Goal: Task Accomplishment & Management: Use online tool/utility

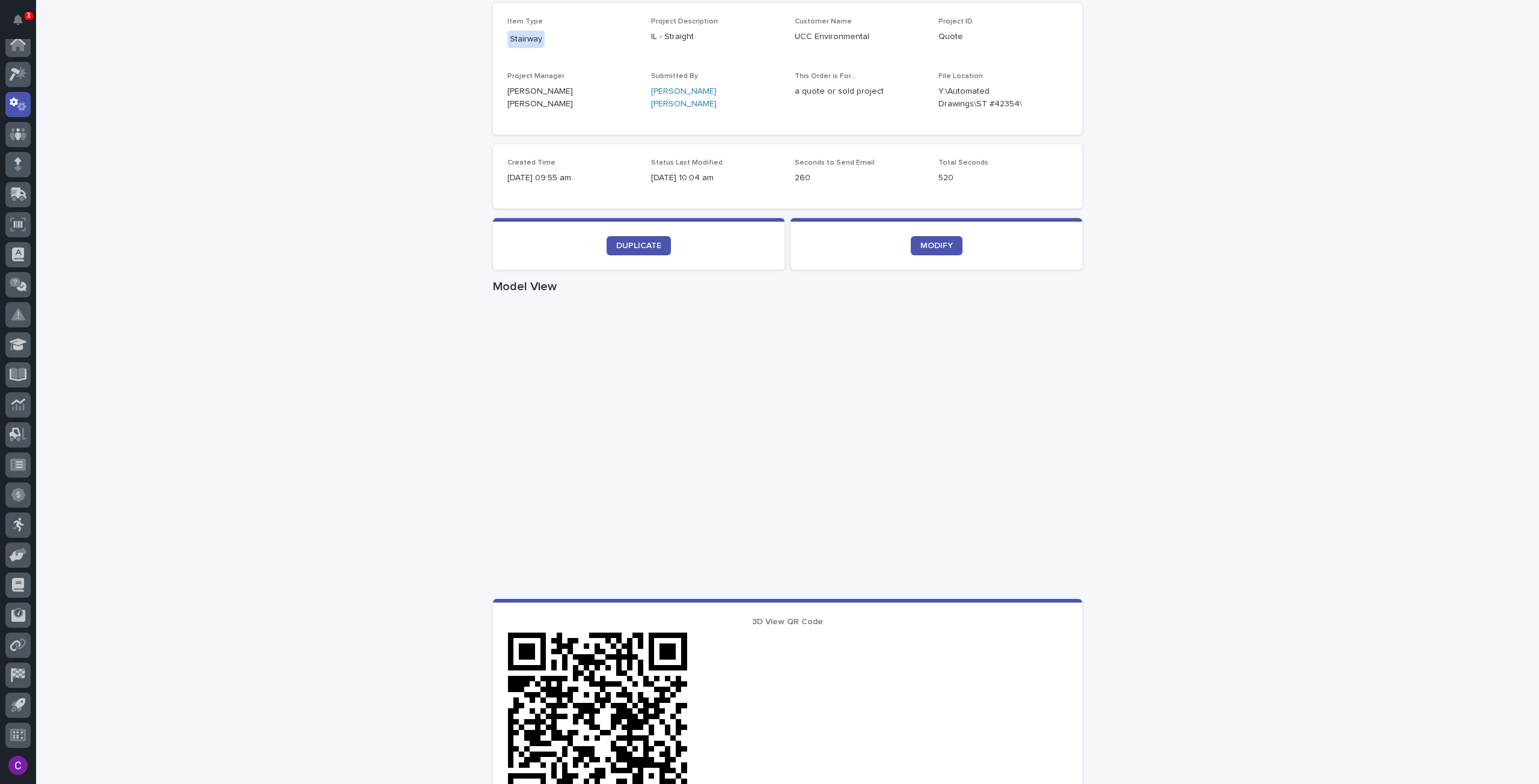
scroll to position [300, 0]
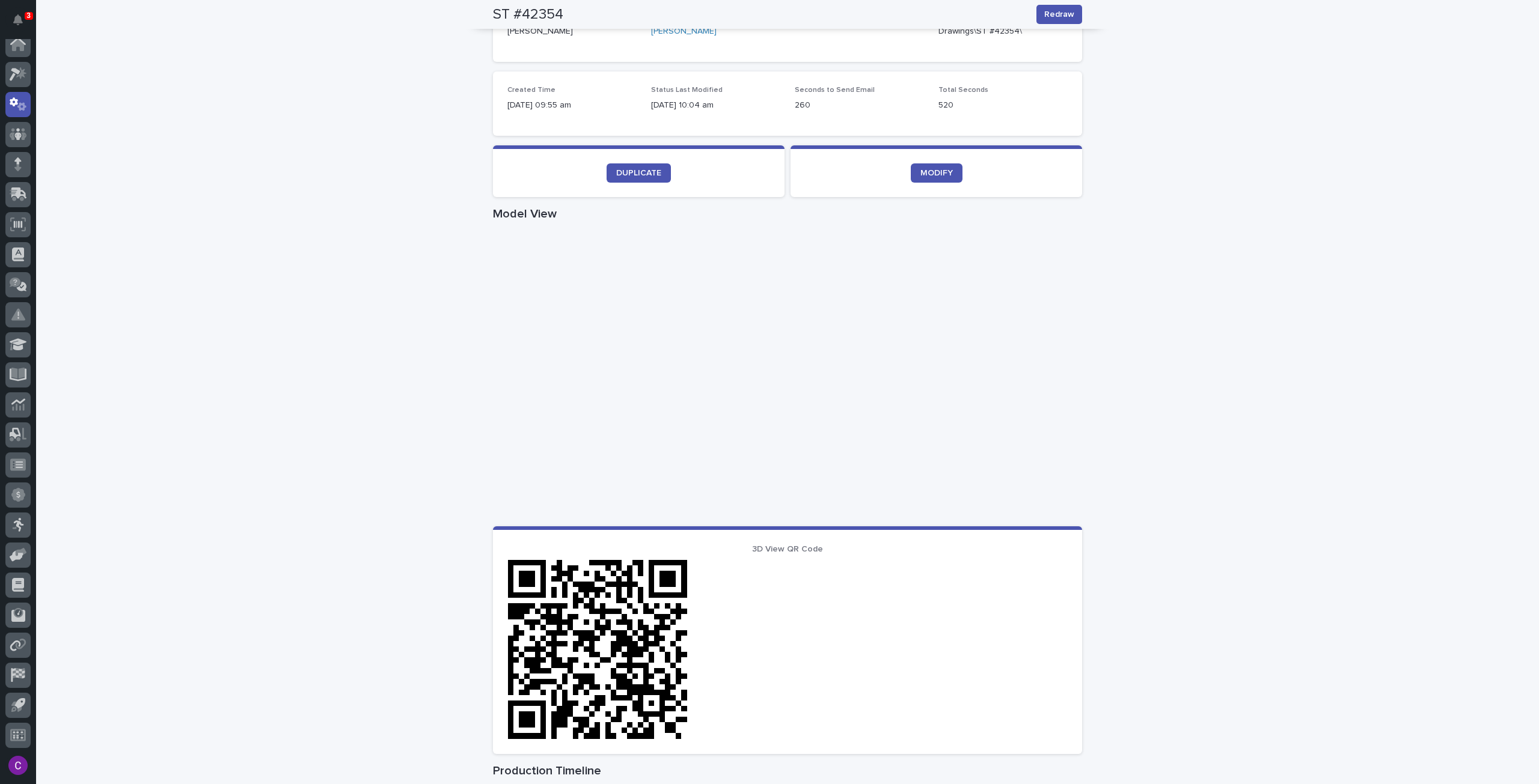
click at [442, 138] on div "Loading... Saving… Loading... Saving… ST #42354 Redraw ST #42354 Redraw Sorry, …" at bounding box center [787, 395] width 1503 height 1256
click at [22, 68] on icon at bounding box center [18, 74] width 18 height 14
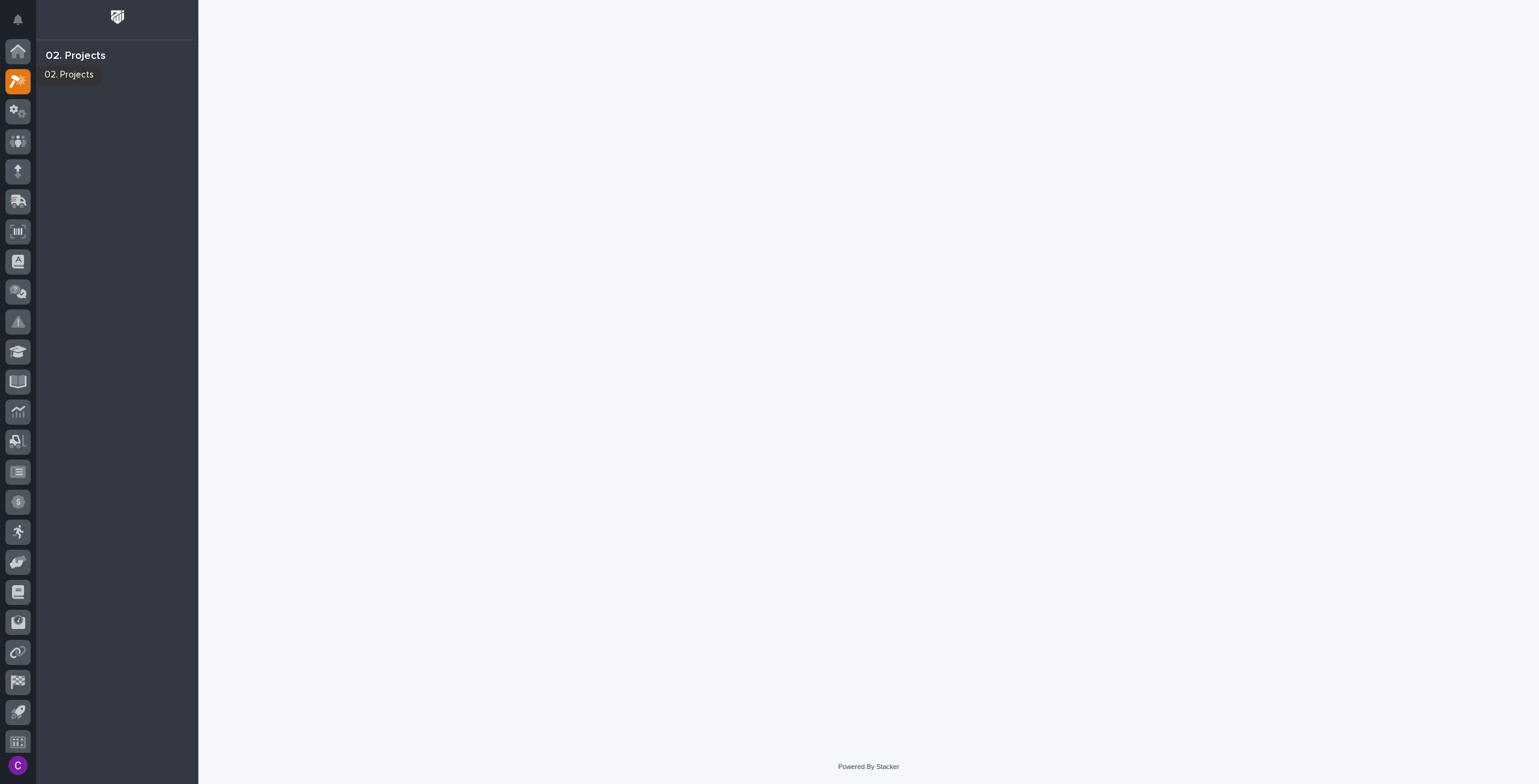
scroll to position [7, 0]
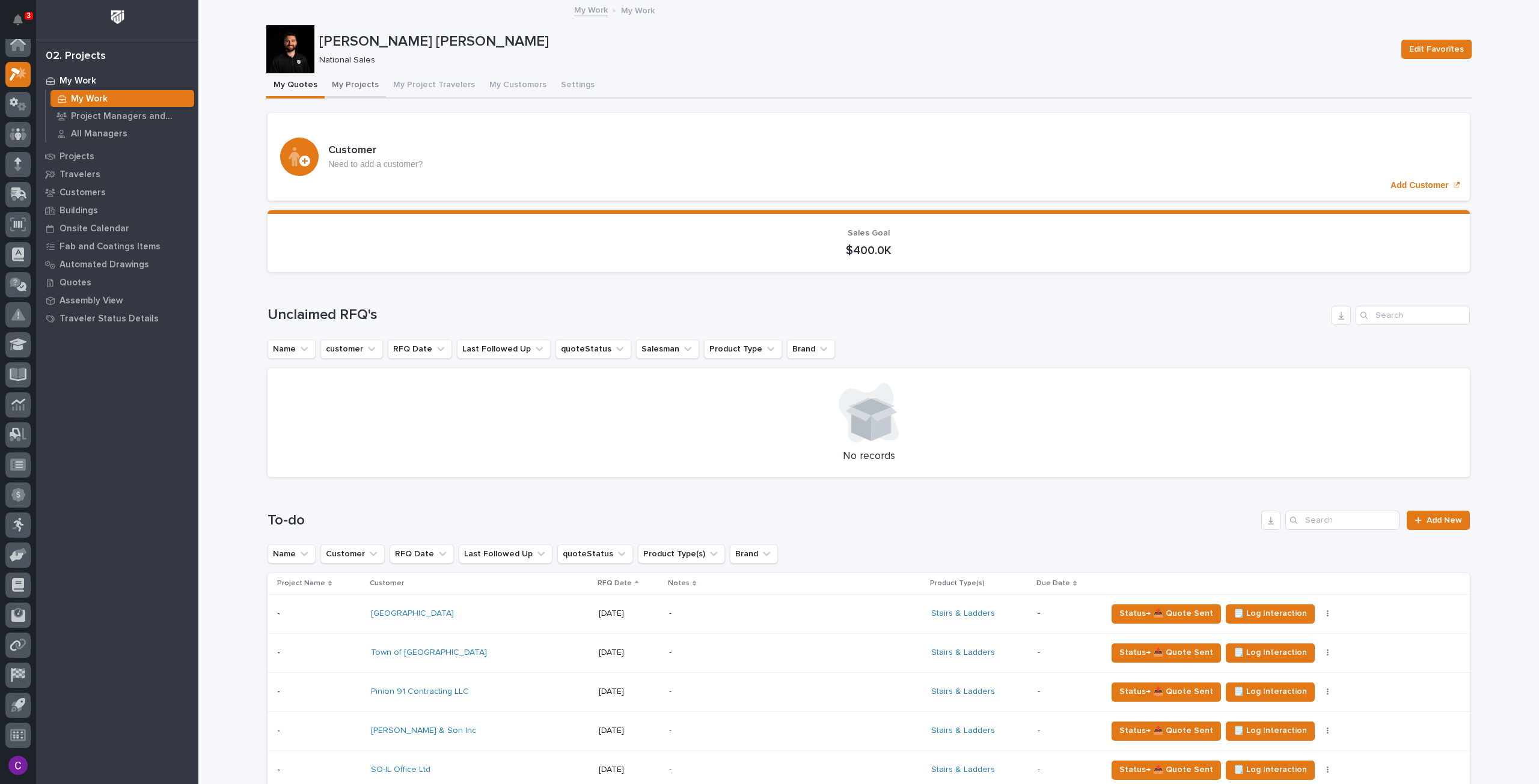
click at [346, 93] on button "My Projects" at bounding box center [355, 86] width 61 height 26
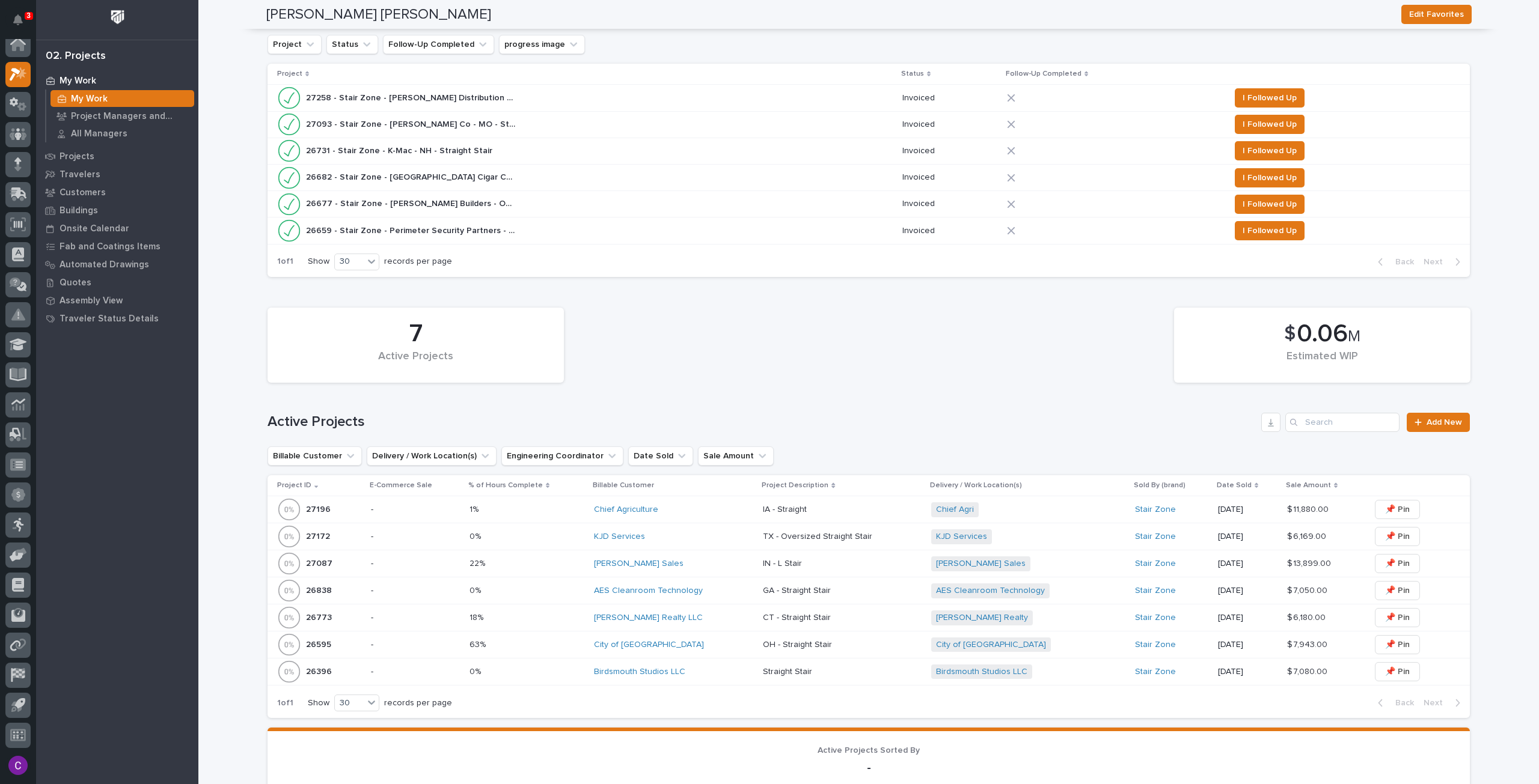
scroll to position [60, 0]
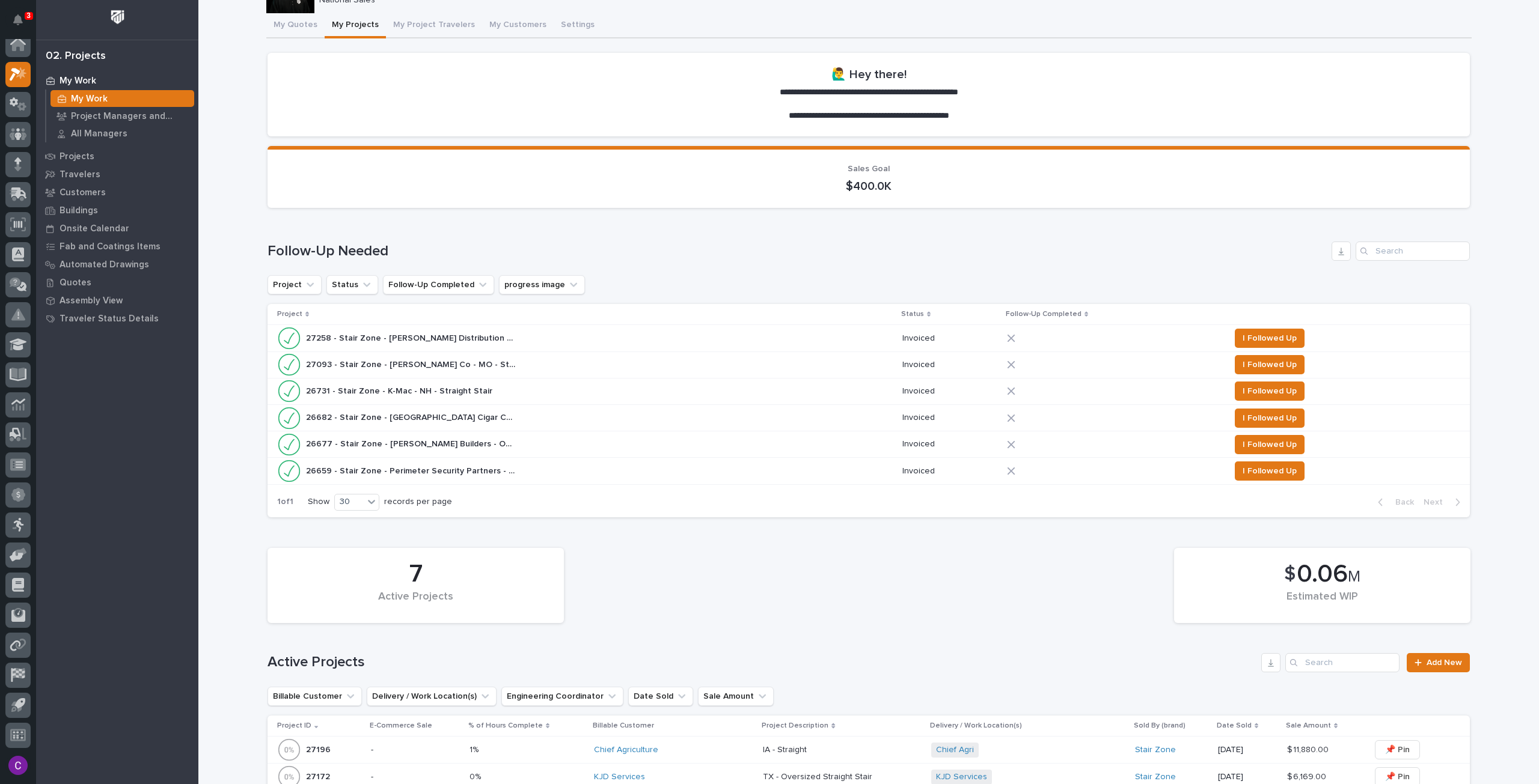
click at [514, 369] on div "27093 - Stair Zone - Carl A Nelson Co - MO - Straight Stair II 27093 - Stair Zo…" at bounding box center [584, 365] width 615 height 24
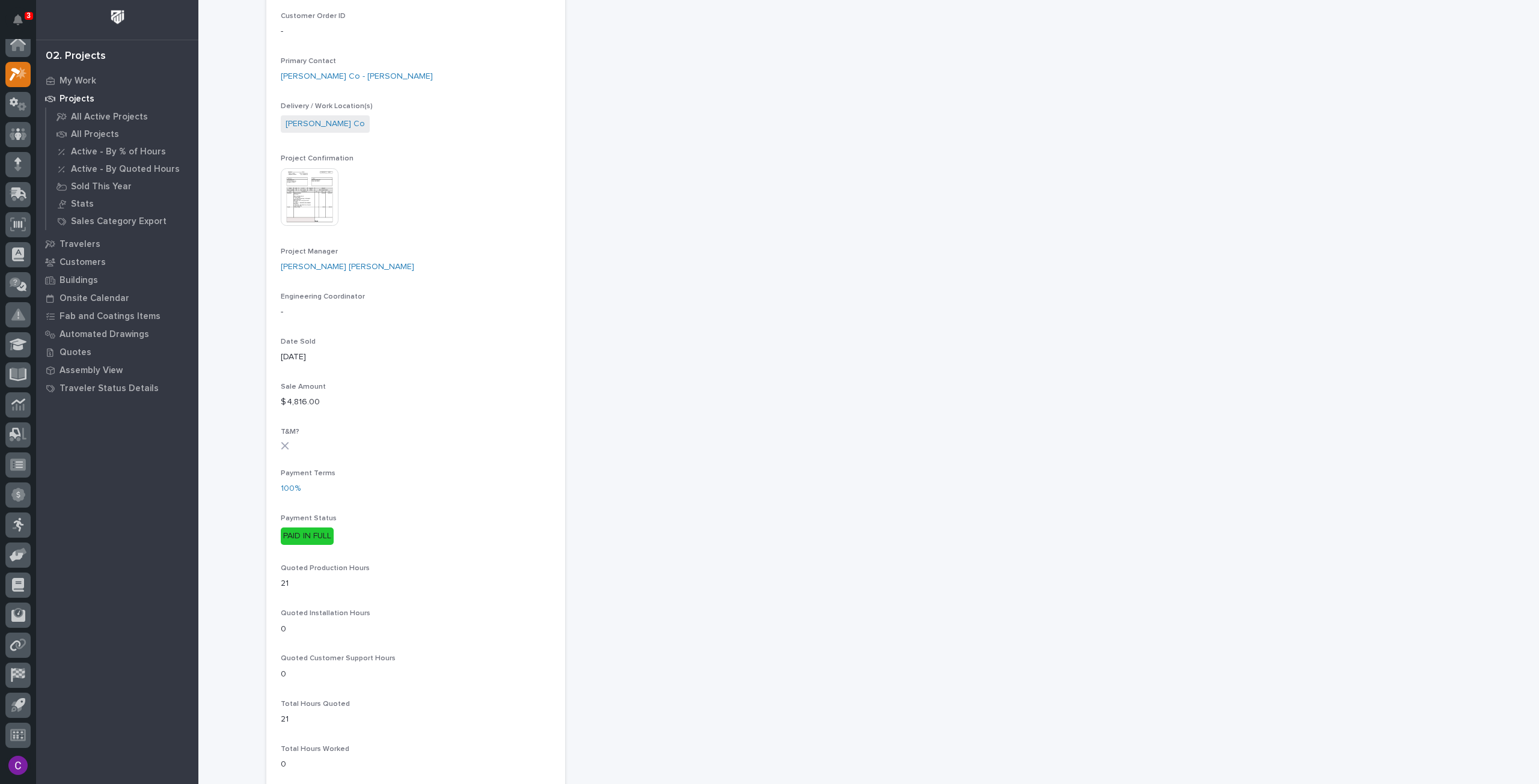
scroll to position [361, 0]
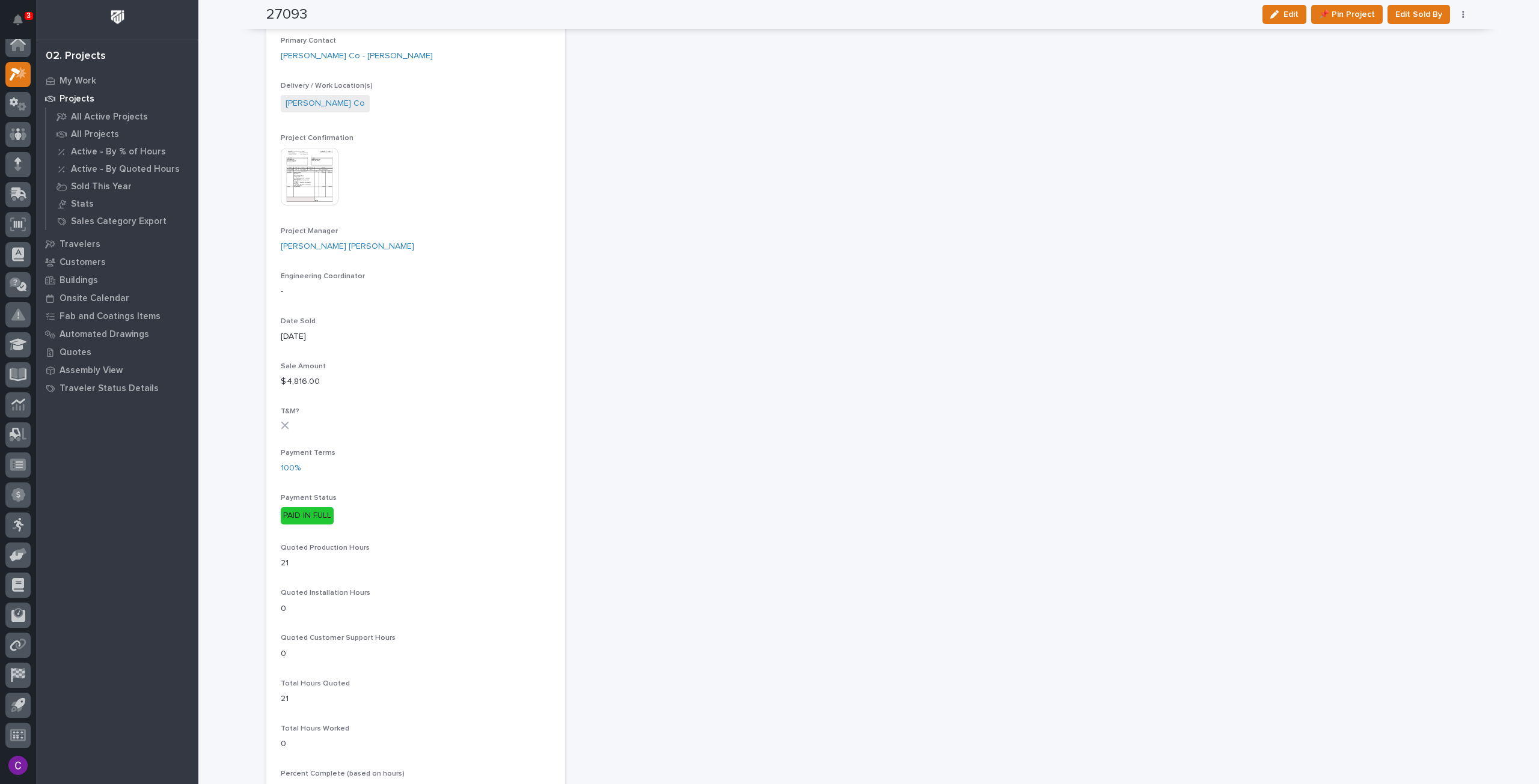
click at [303, 166] on img at bounding box center [310, 176] width 58 height 58
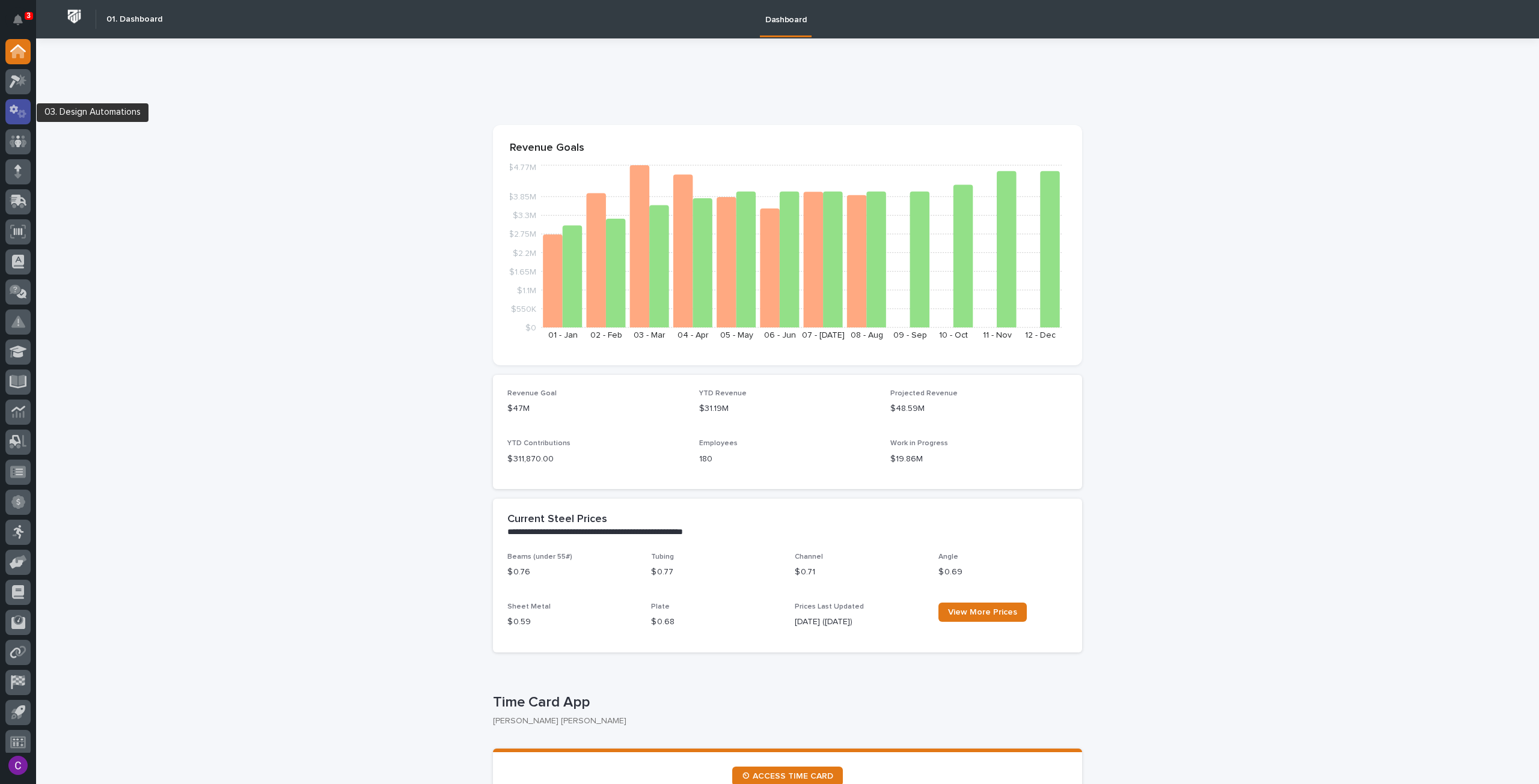
click at [25, 111] on icon at bounding box center [18, 111] width 18 height 14
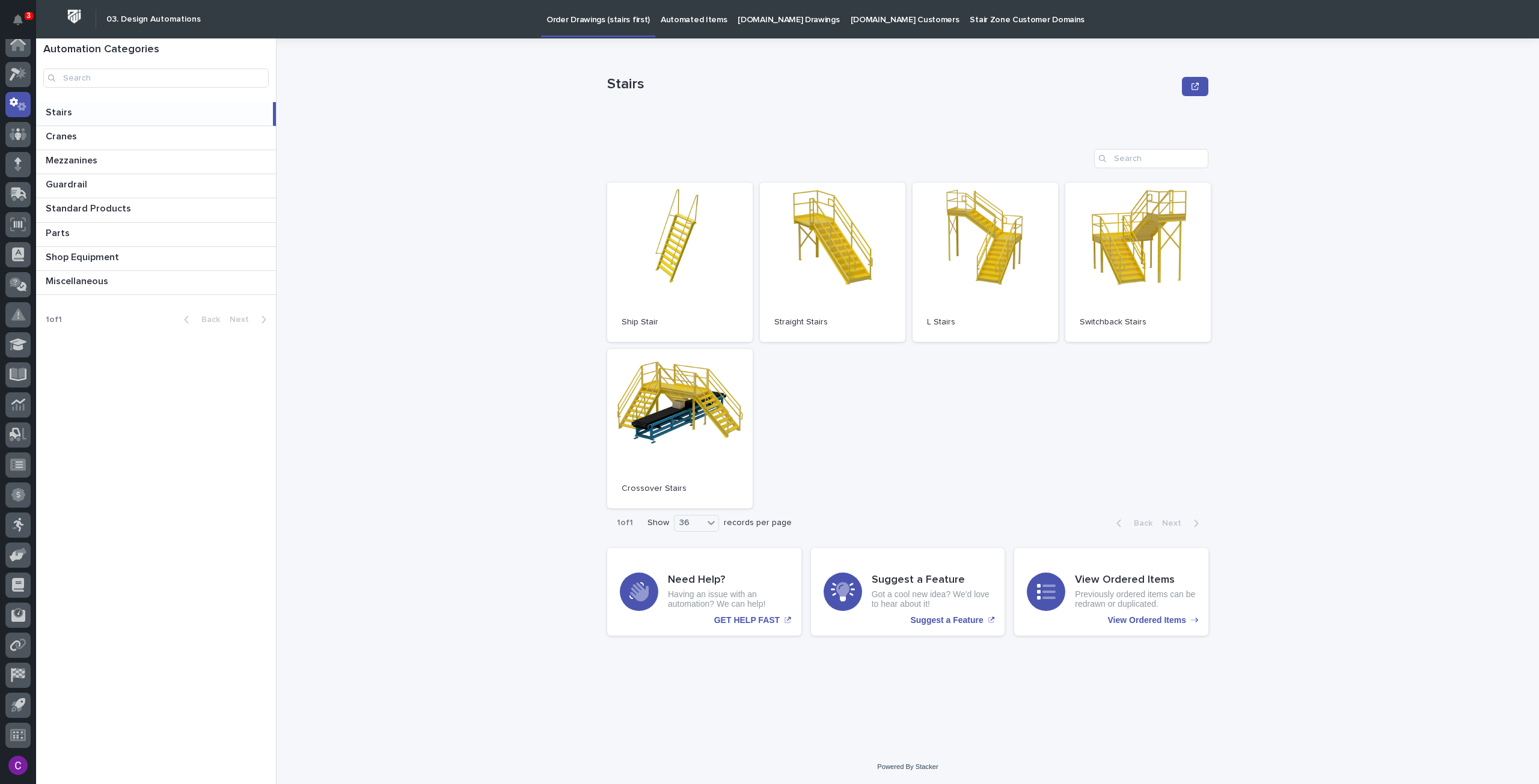
click at [759, 19] on p "[DOMAIN_NAME] Drawings" at bounding box center [788, 12] width 101 height 26
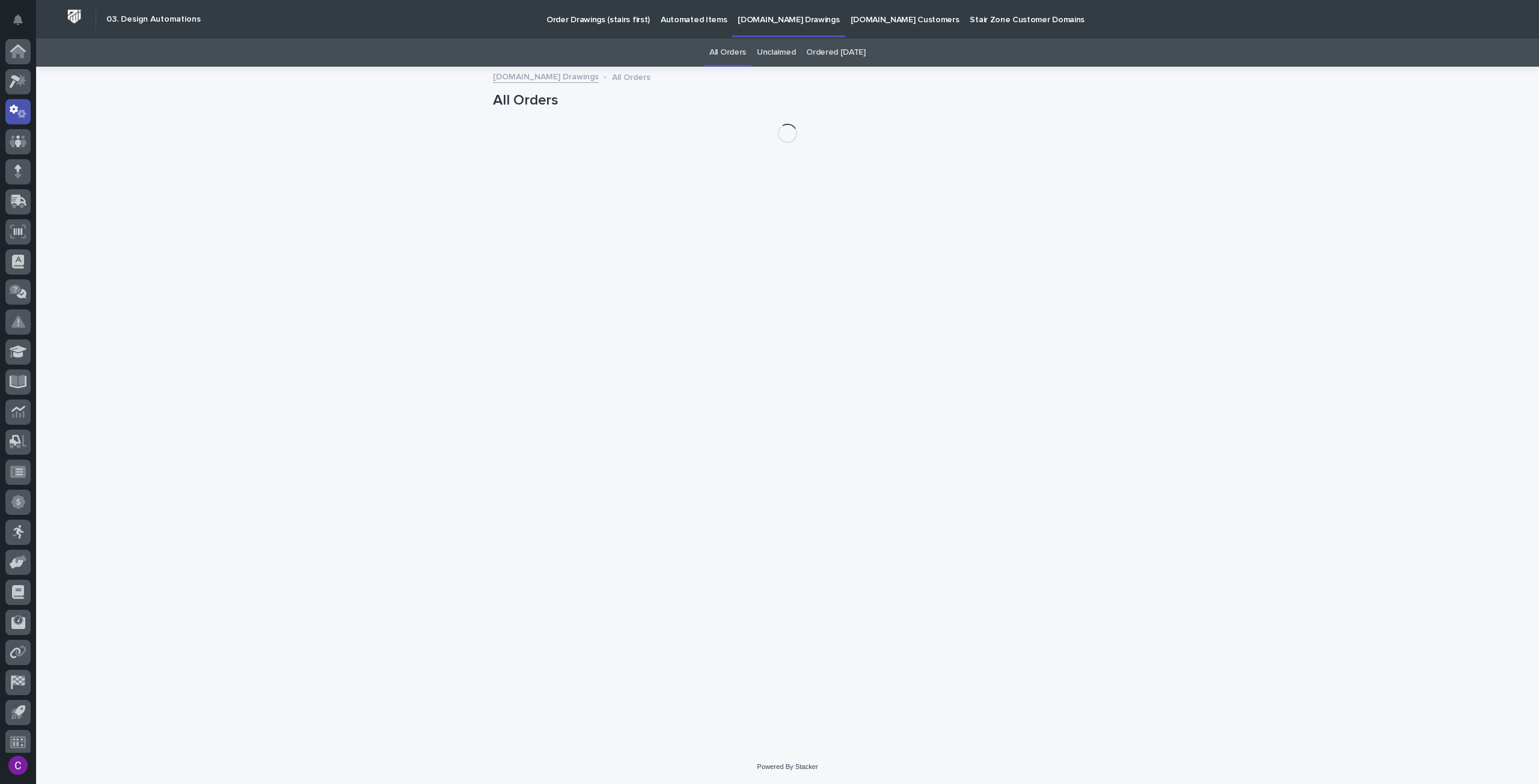
scroll to position [7, 0]
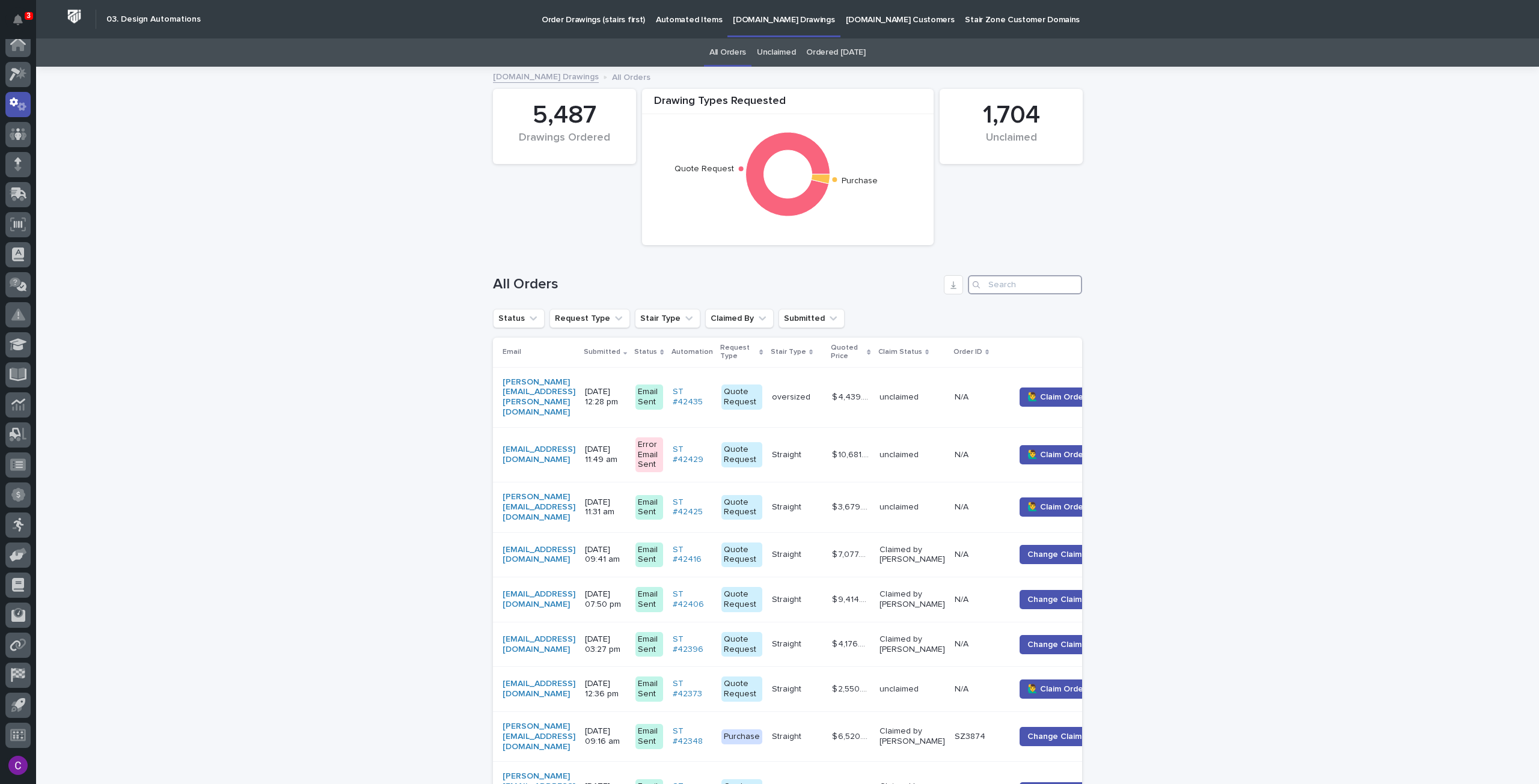
click at [1002, 276] on input "Search" at bounding box center [1025, 285] width 115 height 19
paste input "40801"
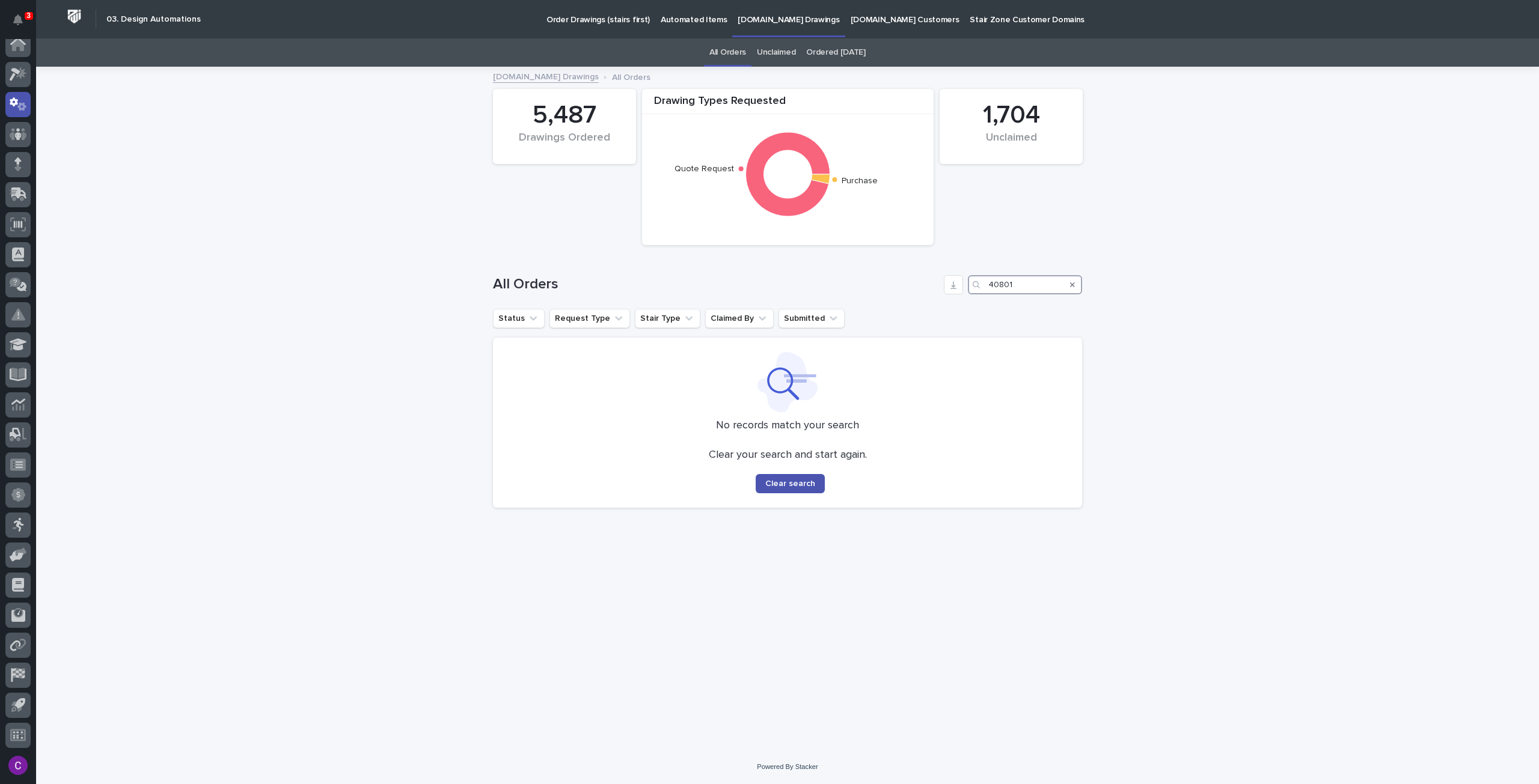
click at [989, 286] on input "40801" at bounding box center [1025, 285] width 115 height 19
type input "40801"
click at [671, 20] on p "Automated Items" at bounding box center [693, 12] width 66 height 26
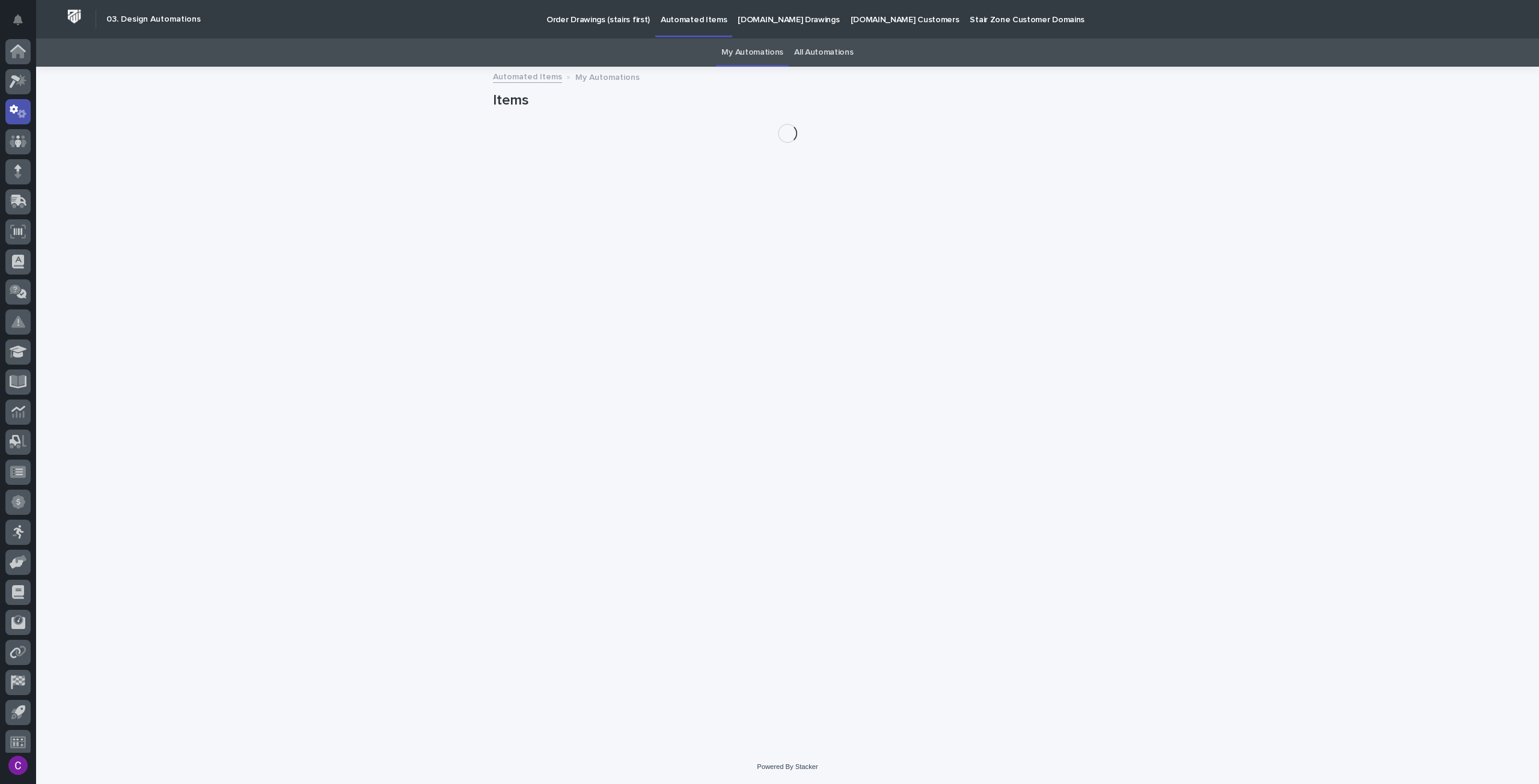
scroll to position [7, 0]
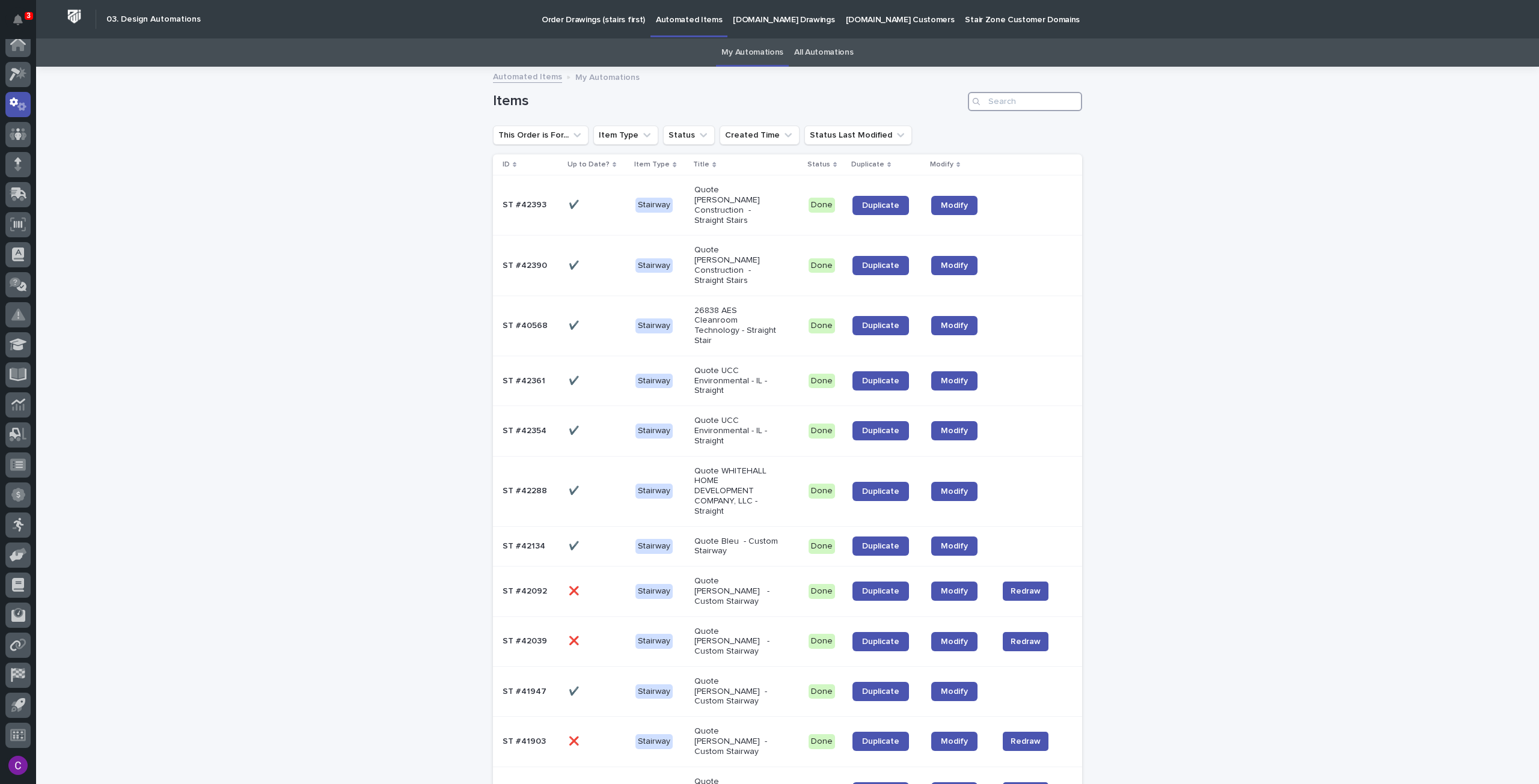
click at [1000, 105] on input "Search" at bounding box center [1025, 101] width 115 height 19
paste input "40801"
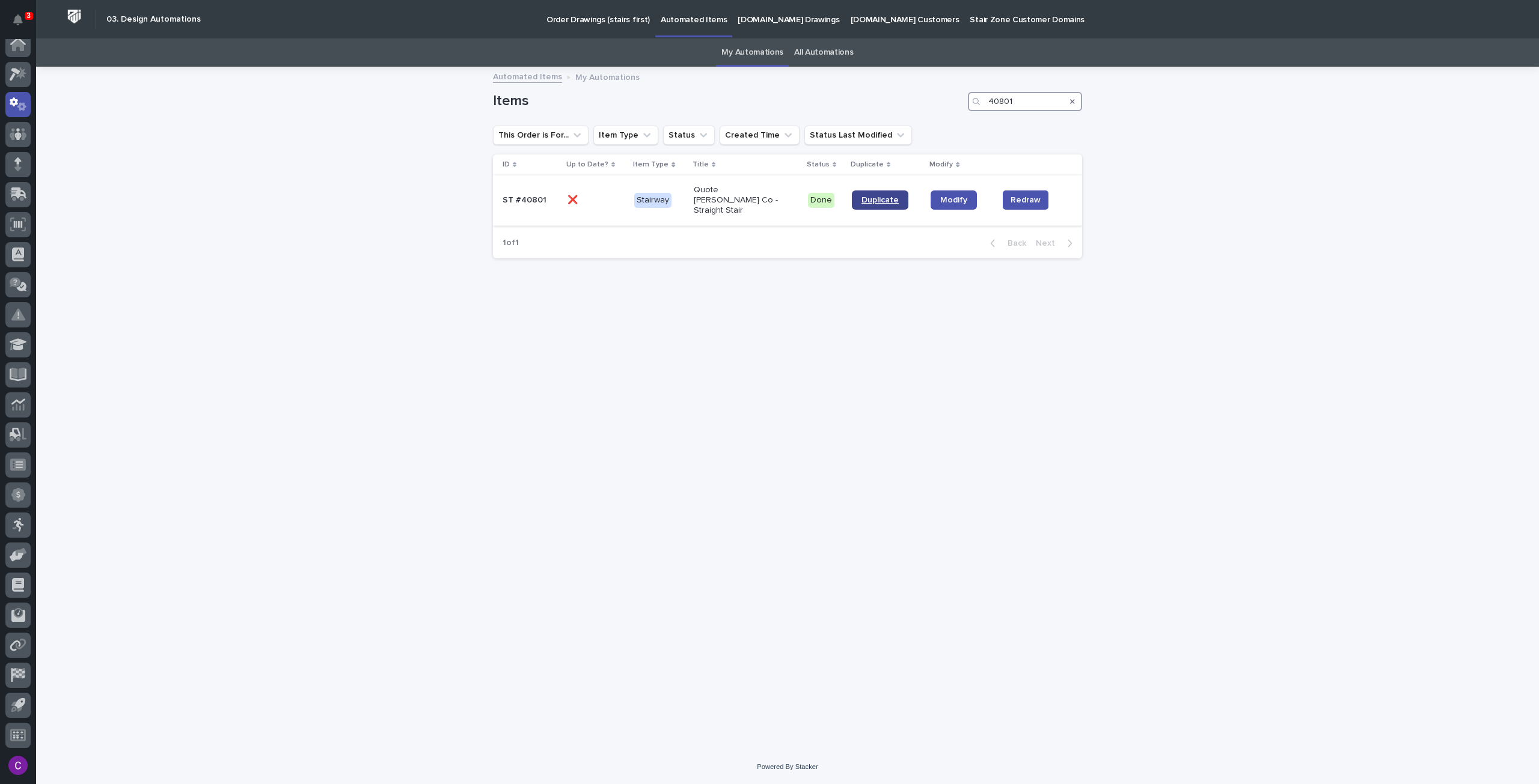
type input "40801"
click at [871, 199] on span "Duplicate" at bounding box center [880, 200] width 37 height 9
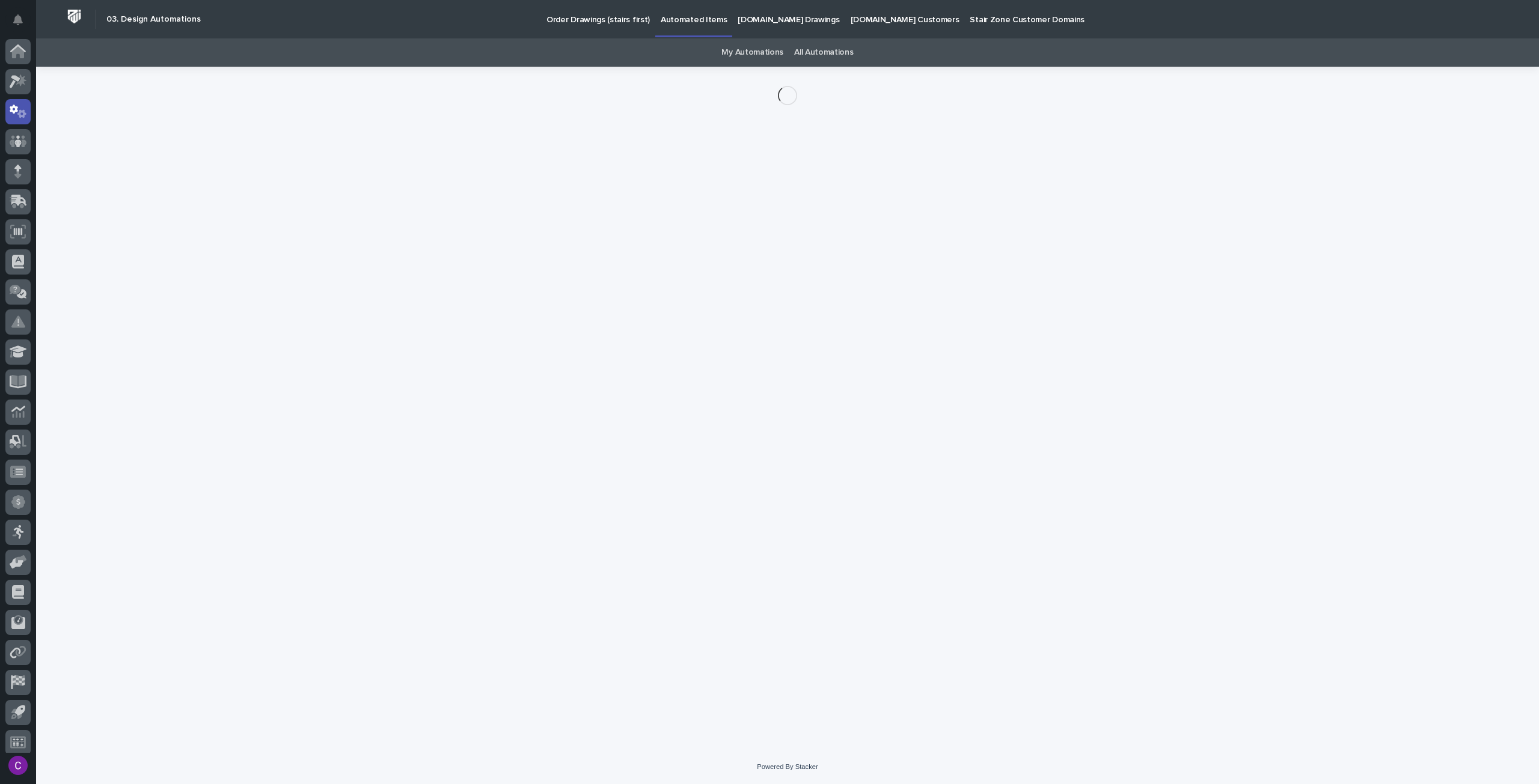
scroll to position [7, 0]
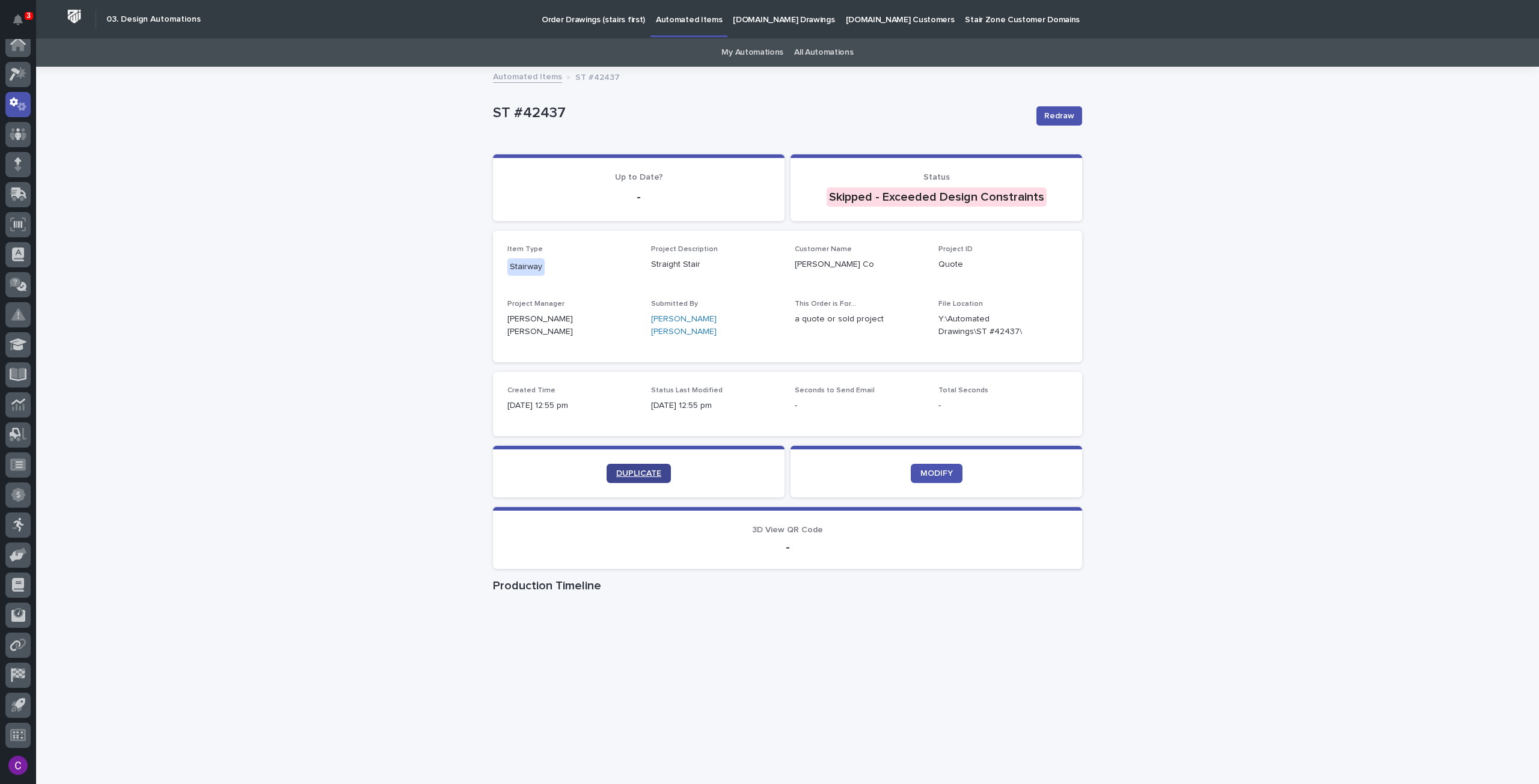
click at [642, 481] on link "DUPLICATE" at bounding box center [639, 473] width 64 height 19
click at [624, 469] on span "DUPLICATE" at bounding box center [639, 473] width 45 height 9
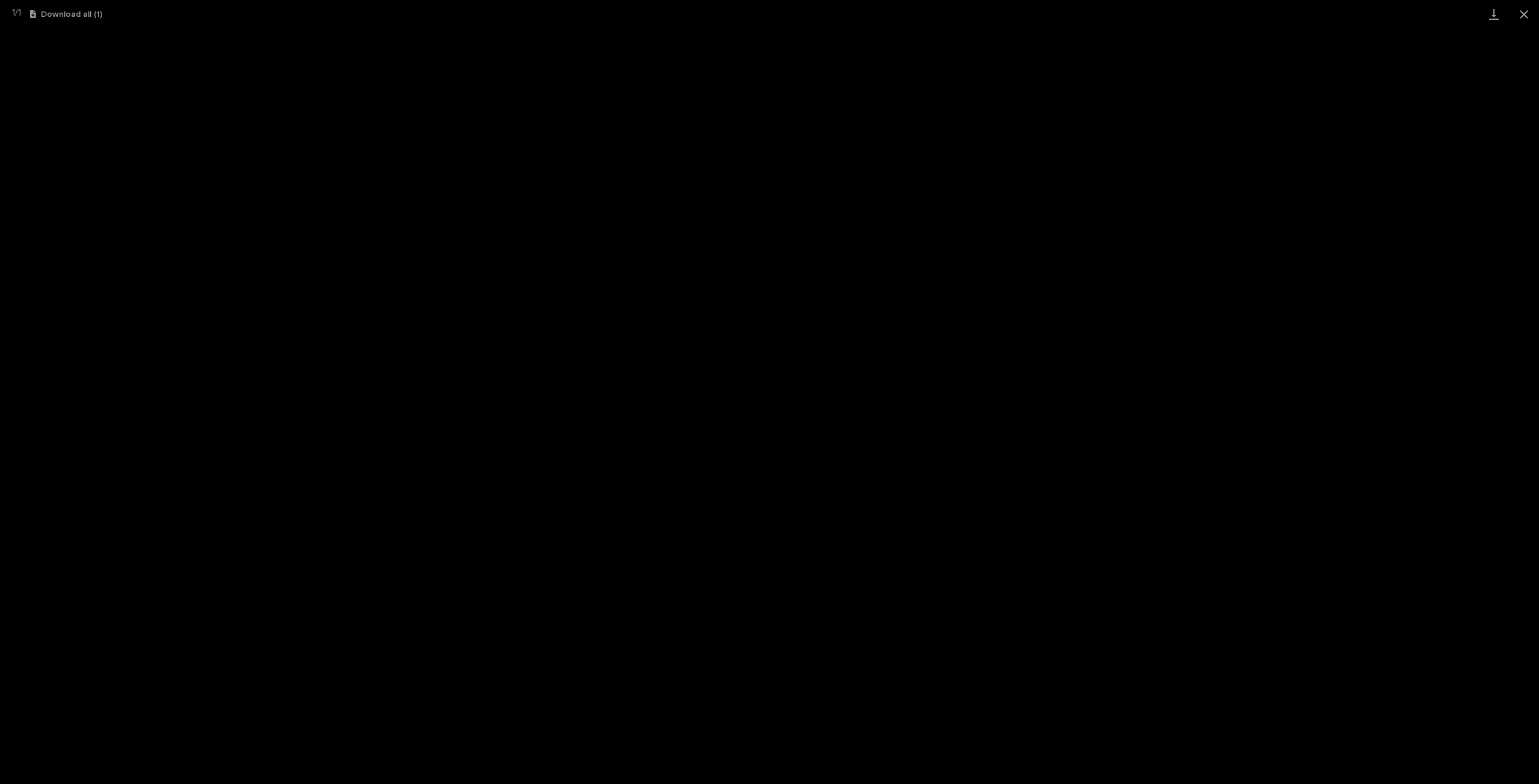
scroll to position [7, 0]
